Goal: Task Accomplishment & Management: Use online tool/utility

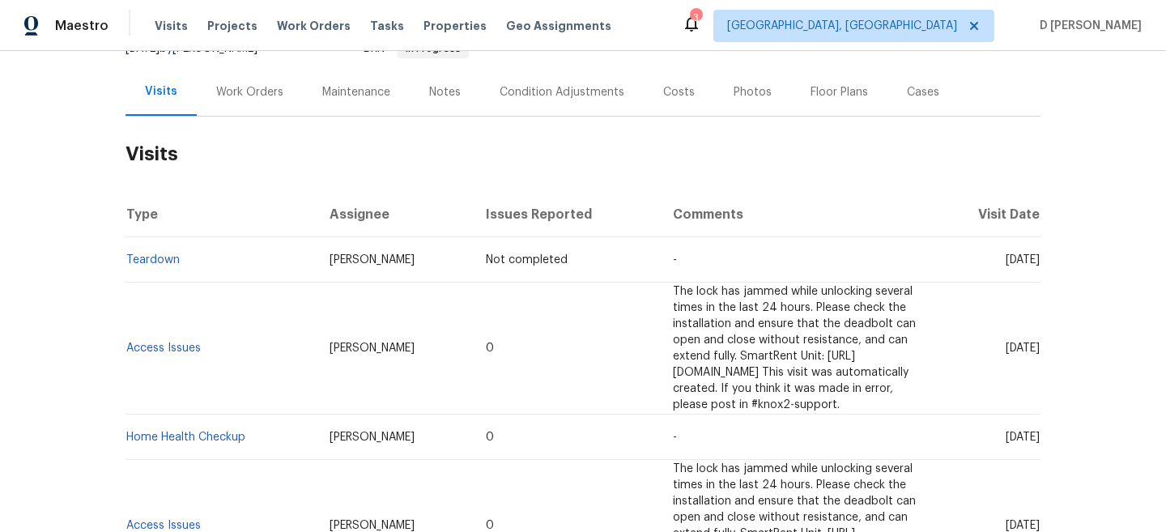
scroll to position [176, 0]
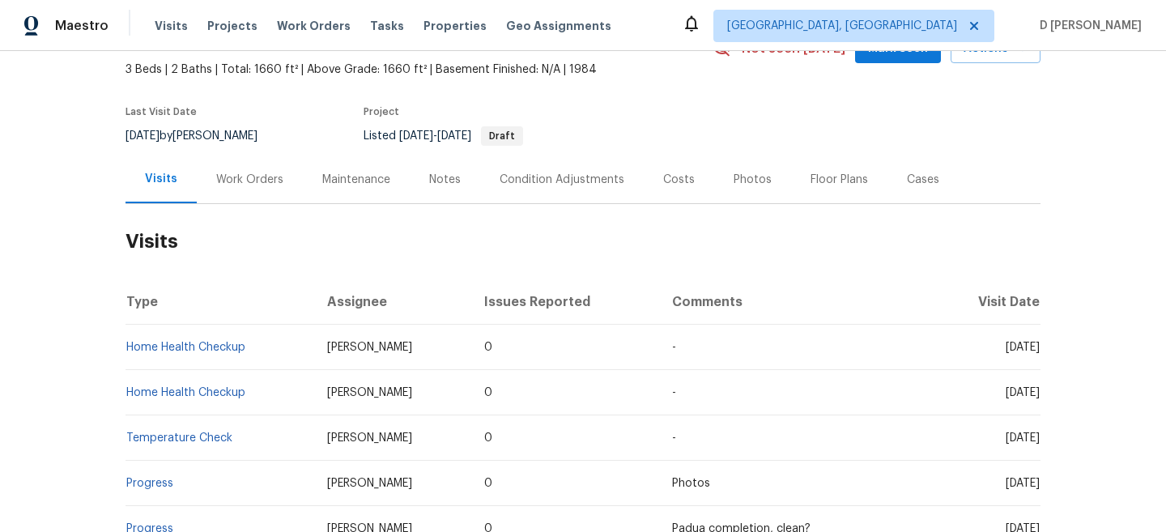
scroll to position [93, 0]
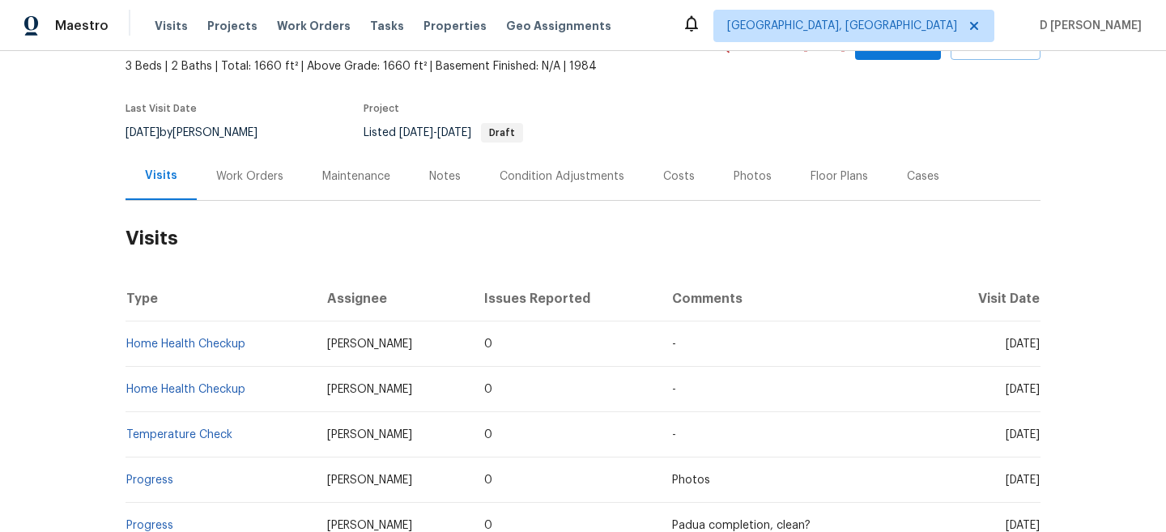
click at [251, 177] on div "Work Orders" at bounding box center [249, 176] width 67 height 16
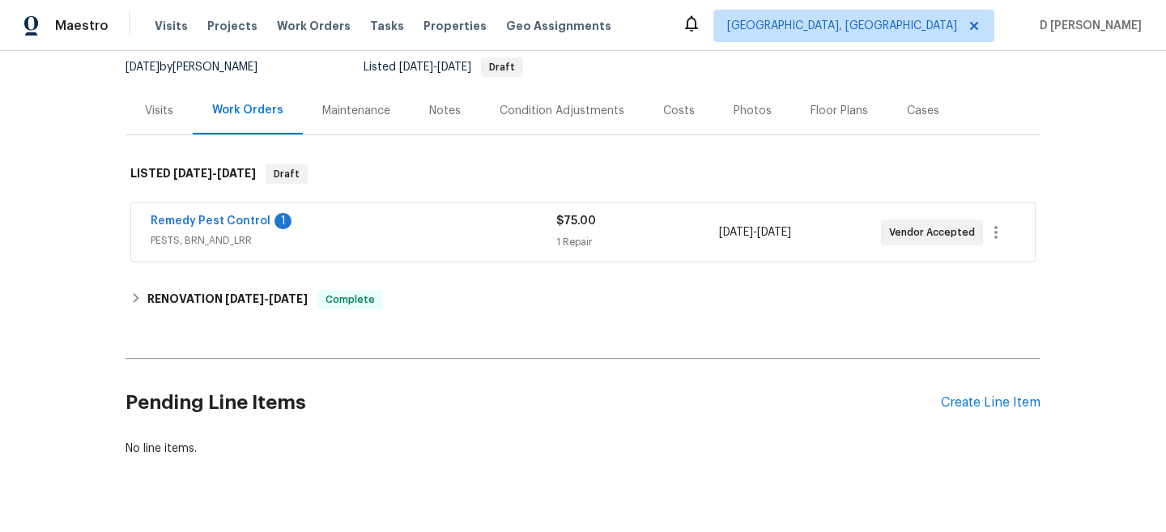
scroll to position [161, 0]
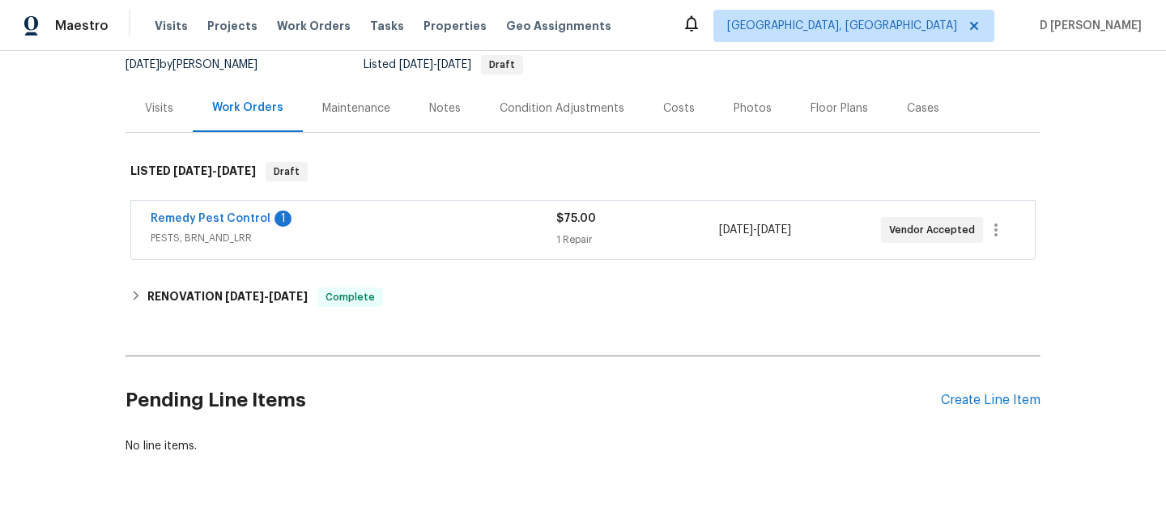
click at [251, 242] on span "PESTS, BRN_AND_LRR" at bounding box center [354, 238] width 406 height 16
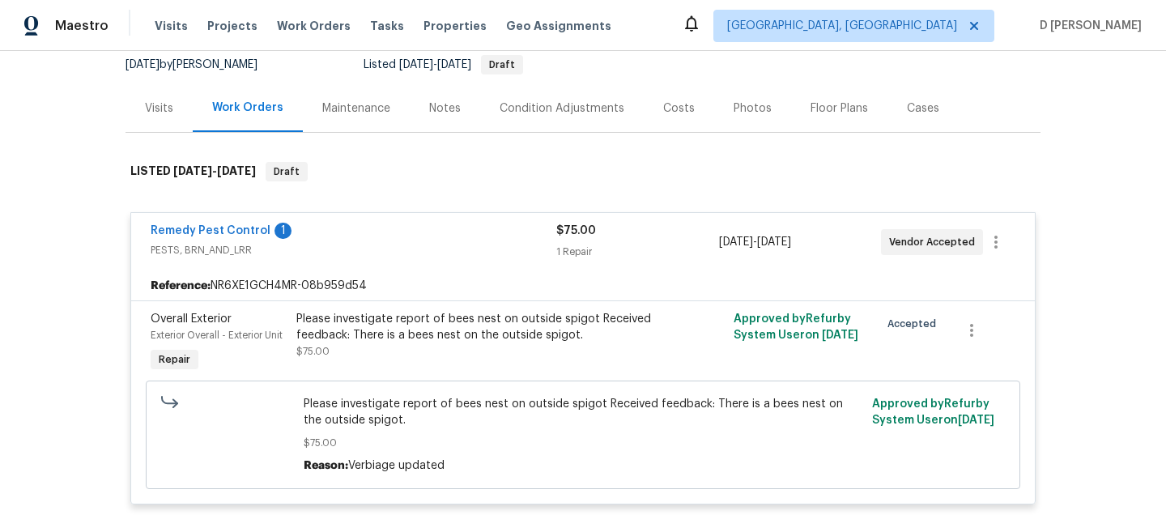
scroll to position [190, 0]
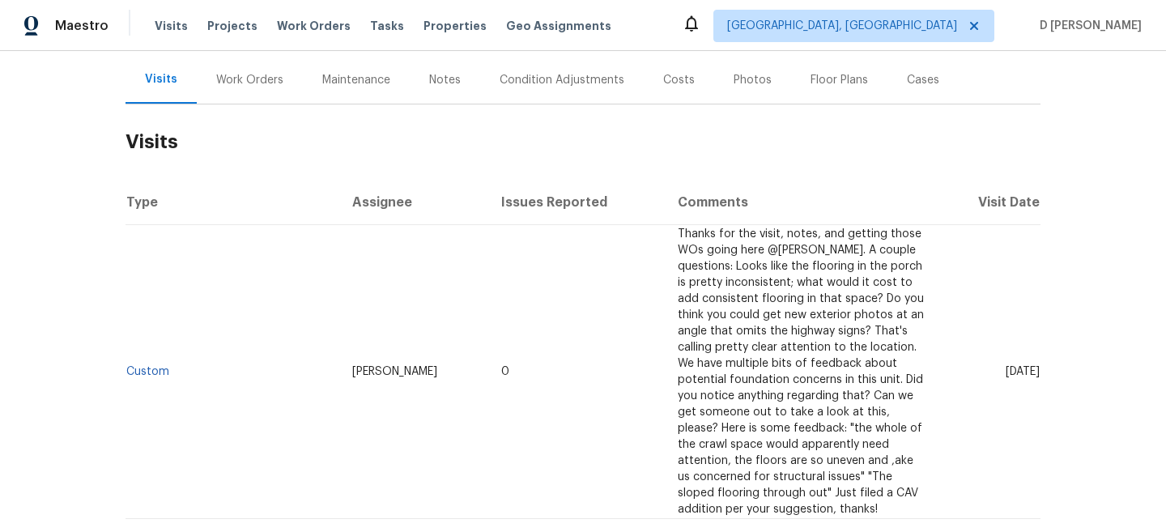
scroll to position [187, 0]
click at [265, 86] on div "Work Orders" at bounding box center [249, 82] width 67 height 16
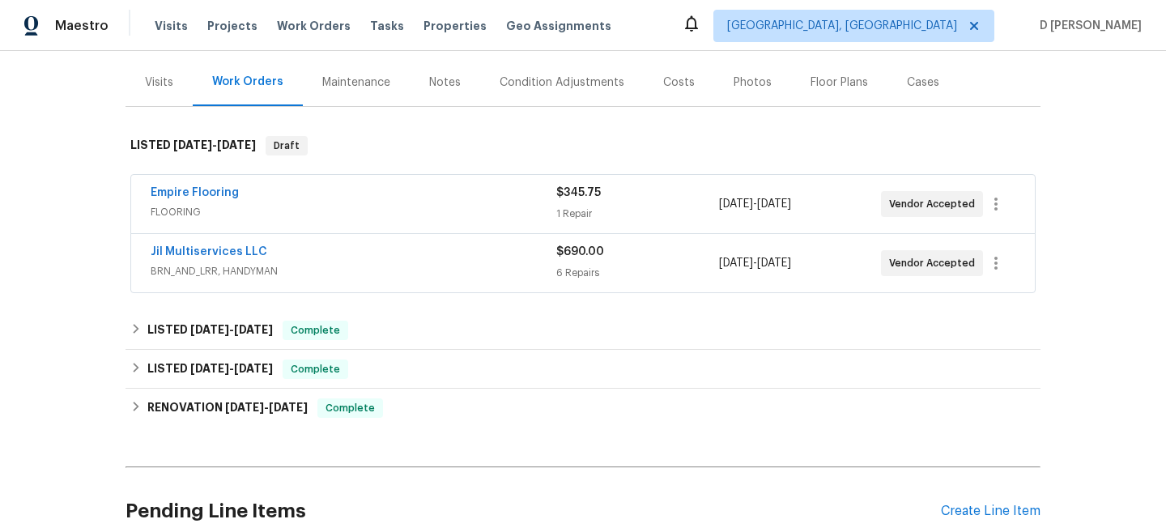
click at [266, 219] on span "FLOORING" at bounding box center [354, 212] width 406 height 16
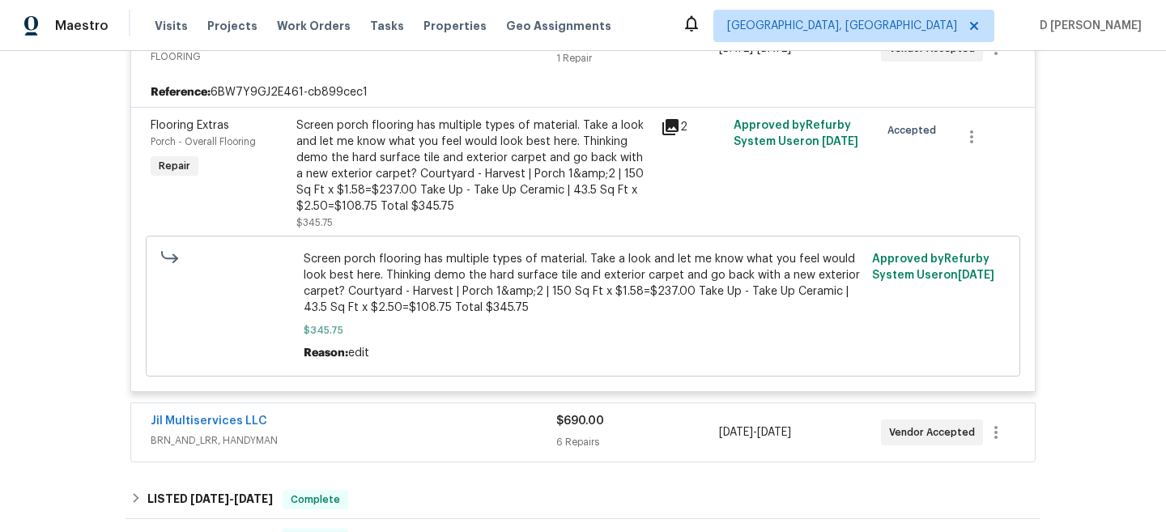
scroll to position [371, 0]
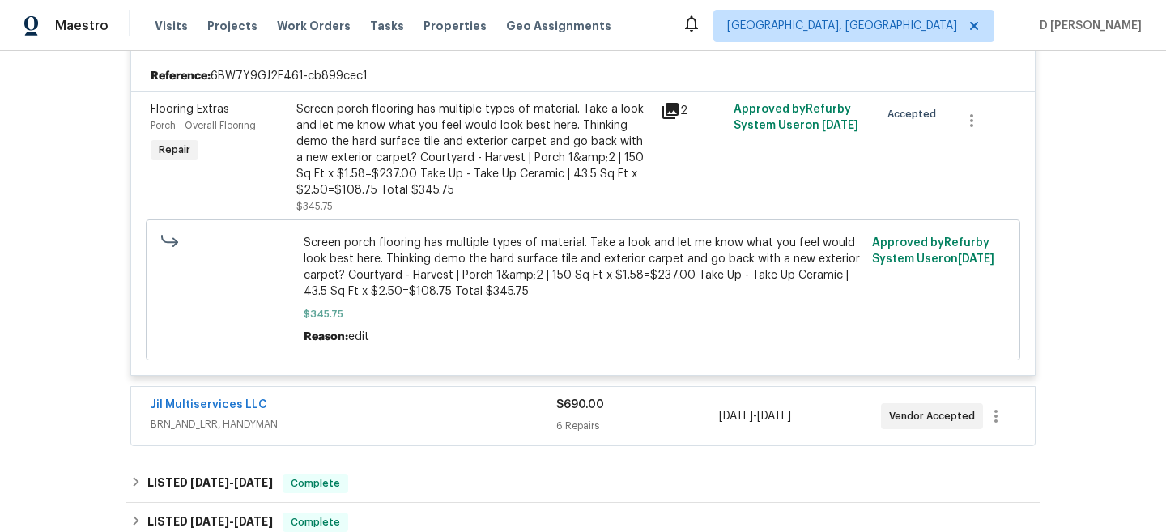
click at [337, 434] on div "Jil Multiservices LLC BRN_AND_LRR, HANDYMAN" at bounding box center [354, 416] width 406 height 39
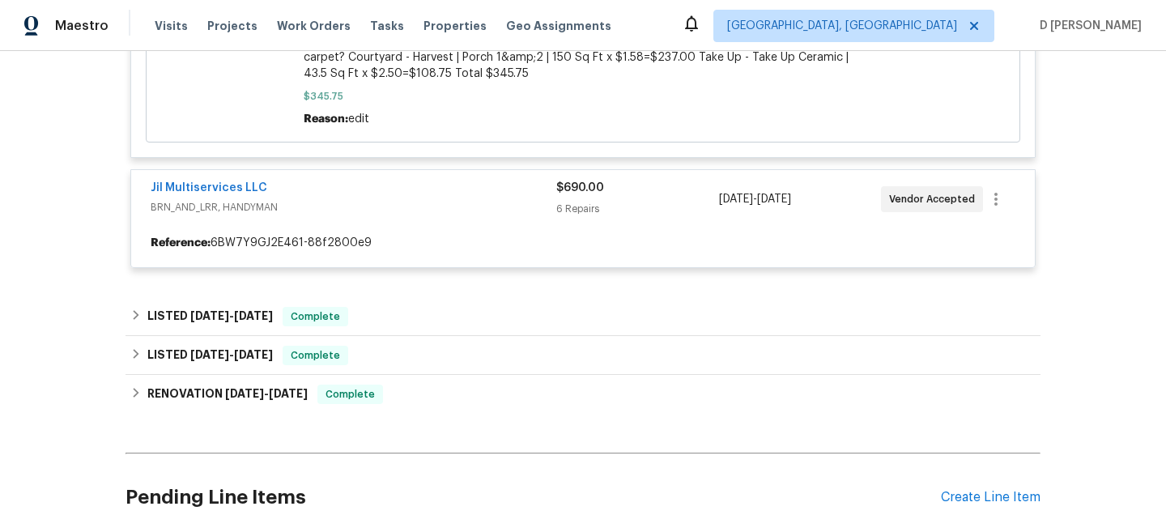
scroll to position [592, 0]
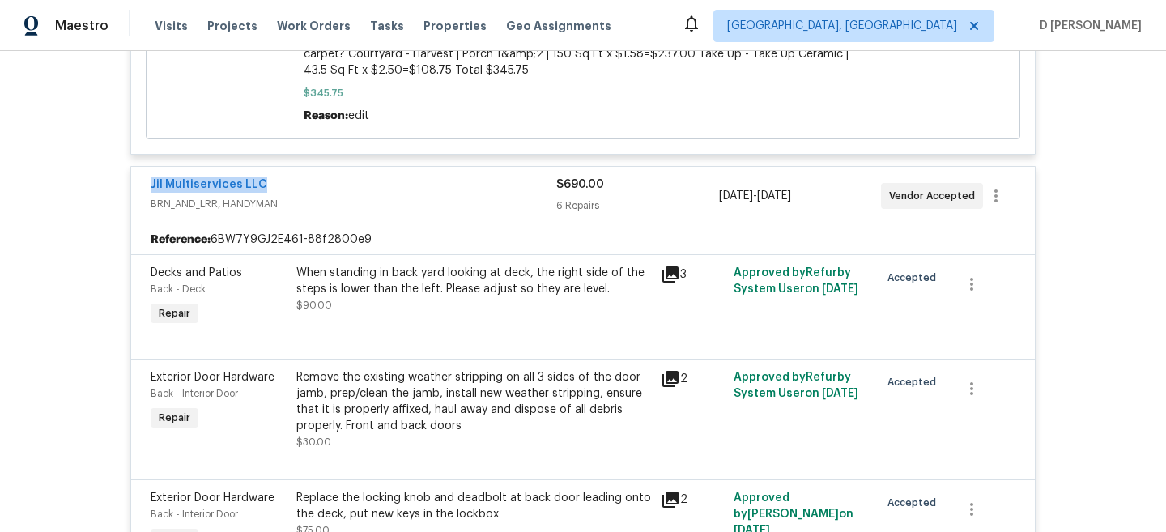
drag, startPoint x: 145, startPoint y: 183, endPoint x: 309, endPoint y: 183, distance: 164.4
click at [309, 183] on div "Jil Multiservices LLC BRN_AND_LRR, HANDYMAN $690.00 6 Repairs [DATE] - [DATE] V…" at bounding box center [583, 196] width 904 height 58
copy link "Jil Multiservices LLC"
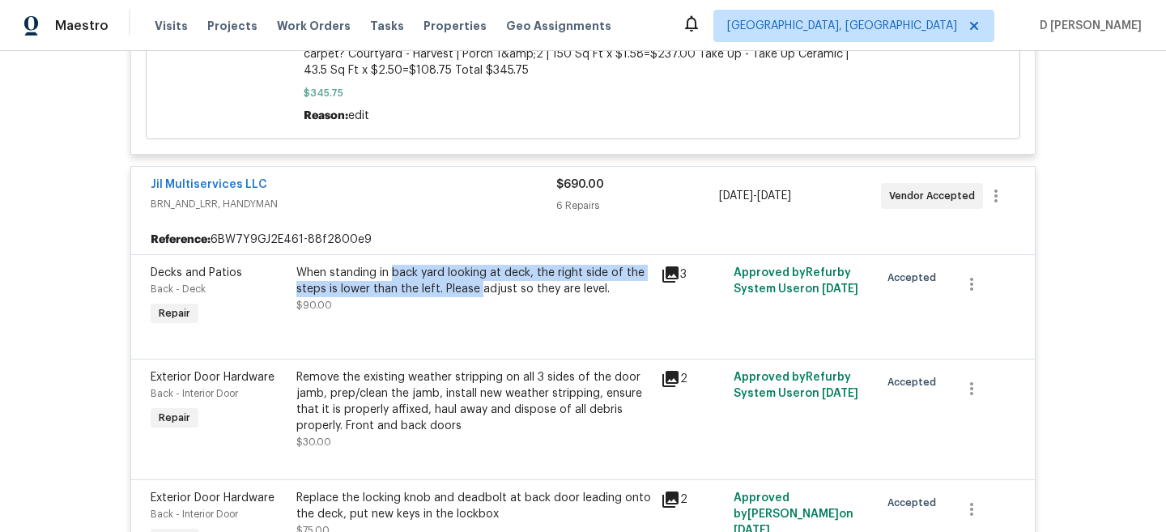
drag, startPoint x: 391, startPoint y: 275, endPoint x: 479, endPoint y: 283, distance: 87.8
click at [479, 283] on div "When standing in back yard looking at deck, the right side of the steps is lowe…" at bounding box center [473, 281] width 355 height 32
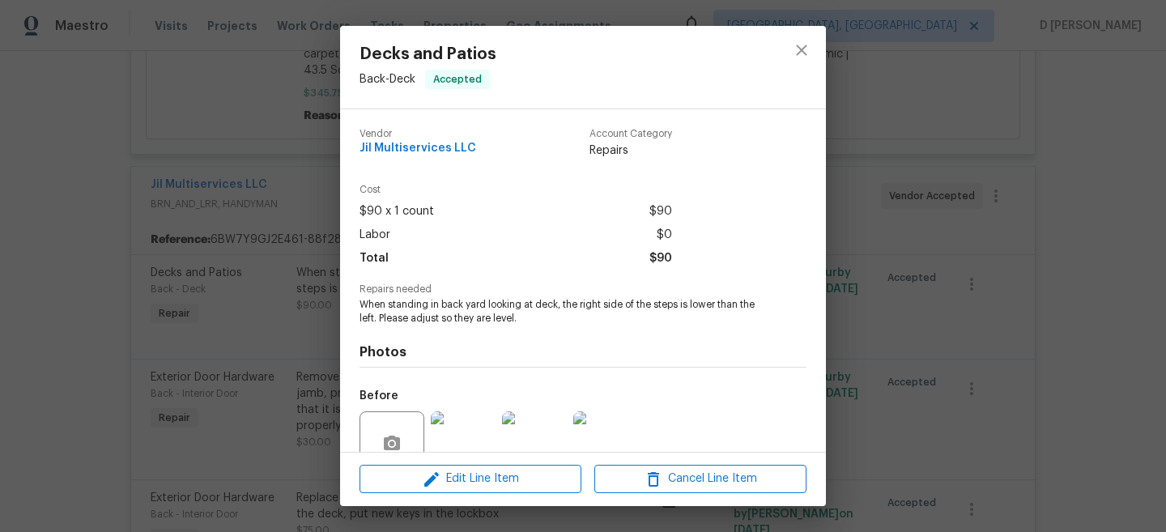
click at [284, 280] on div "Decks and Patios Back - Deck Accepted Vendor Jil Multiservices LLC Account Cate…" at bounding box center [583, 266] width 1166 height 532
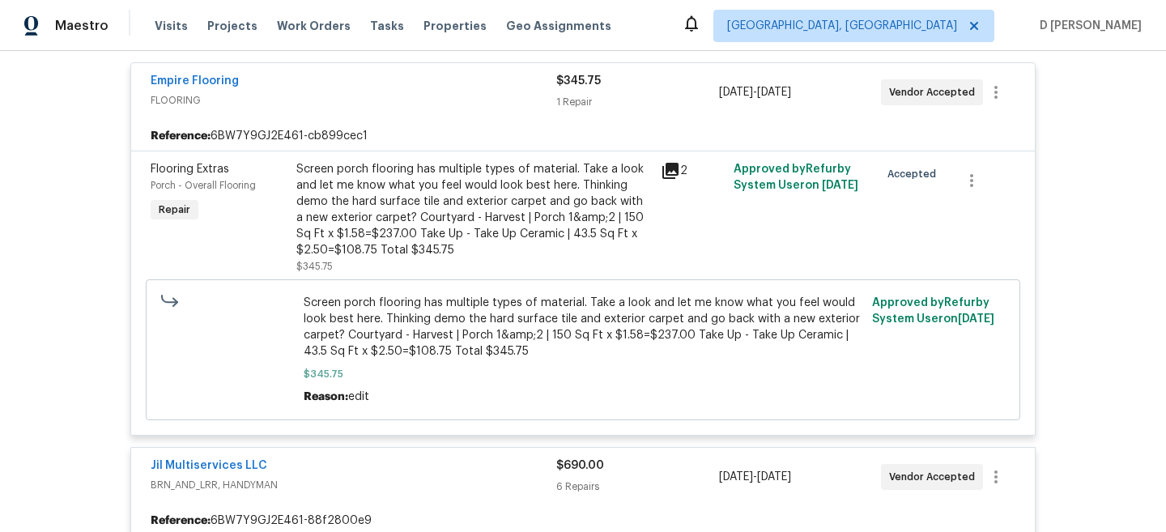
scroll to position [0, 0]
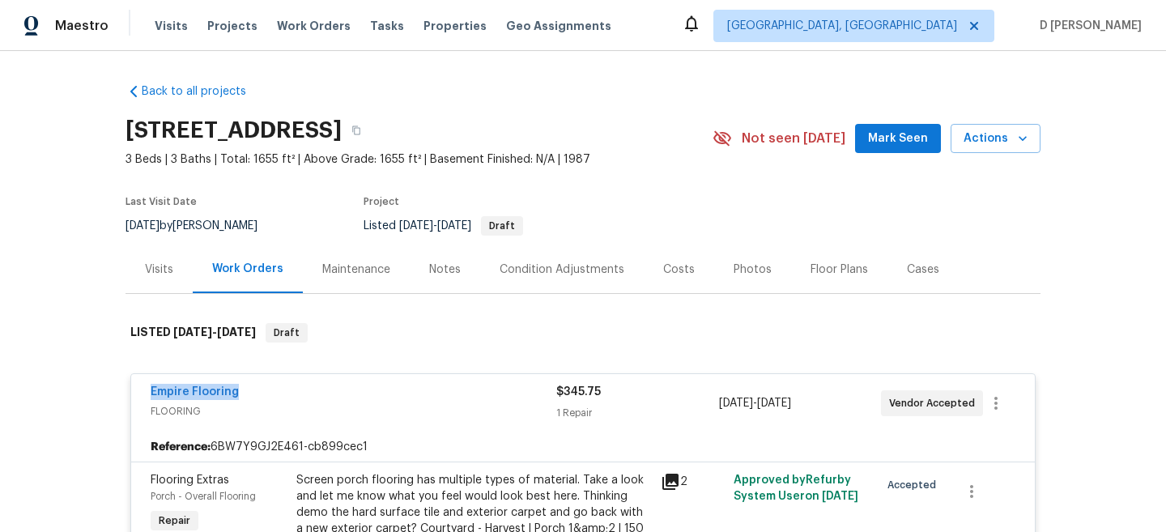
drag, startPoint x: 155, startPoint y: 389, endPoint x: 273, endPoint y: 389, distance: 118.2
click at [274, 389] on div "Empire Flooring FLOORING $345.75 1 Repair [DATE] - [DATE] Vendor Accepted" at bounding box center [583, 403] width 904 height 58
copy link "Empire Flooring"
